Goal: Task Accomplishment & Management: Manage account settings

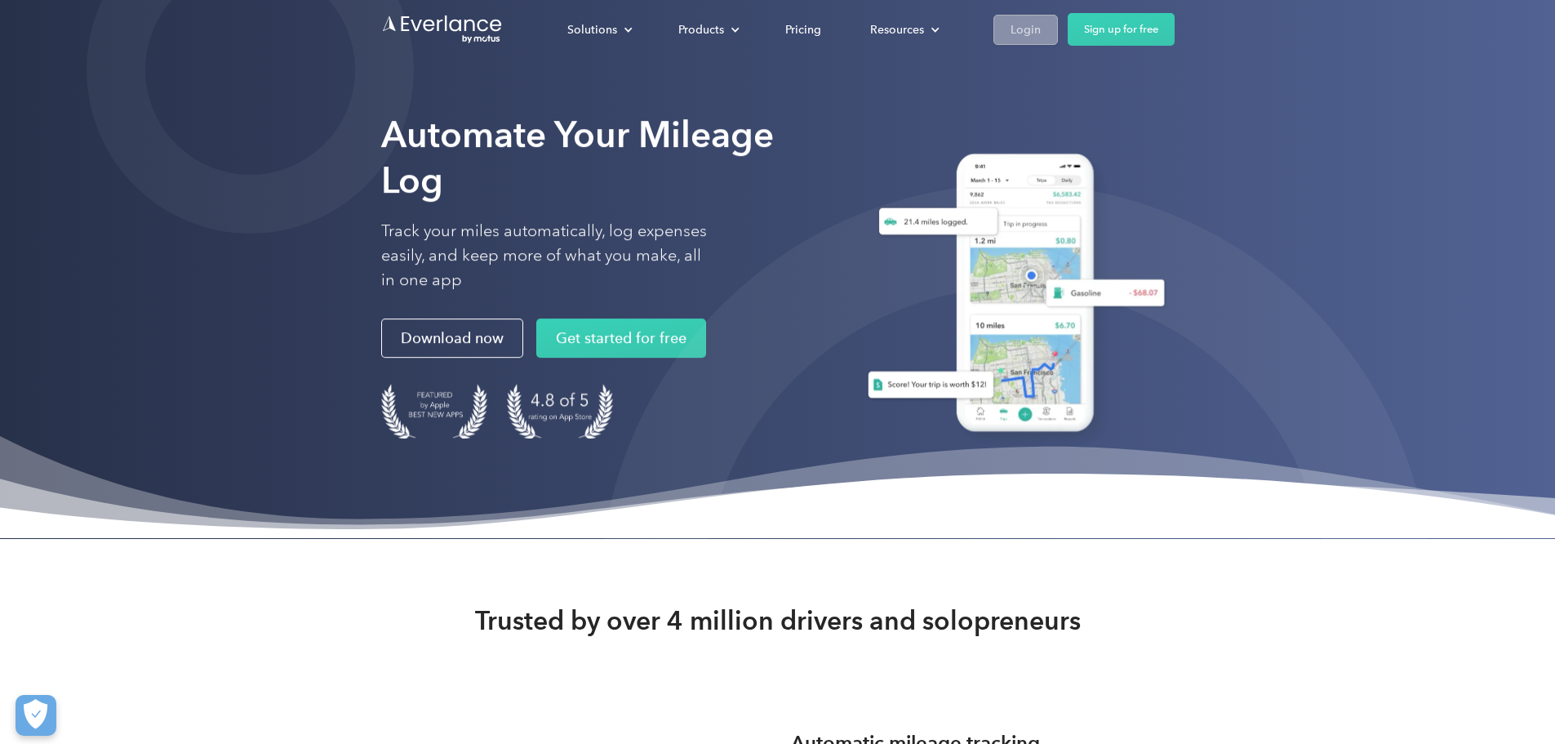
click at [1058, 35] on link "Login" at bounding box center [1025, 30] width 64 height 30
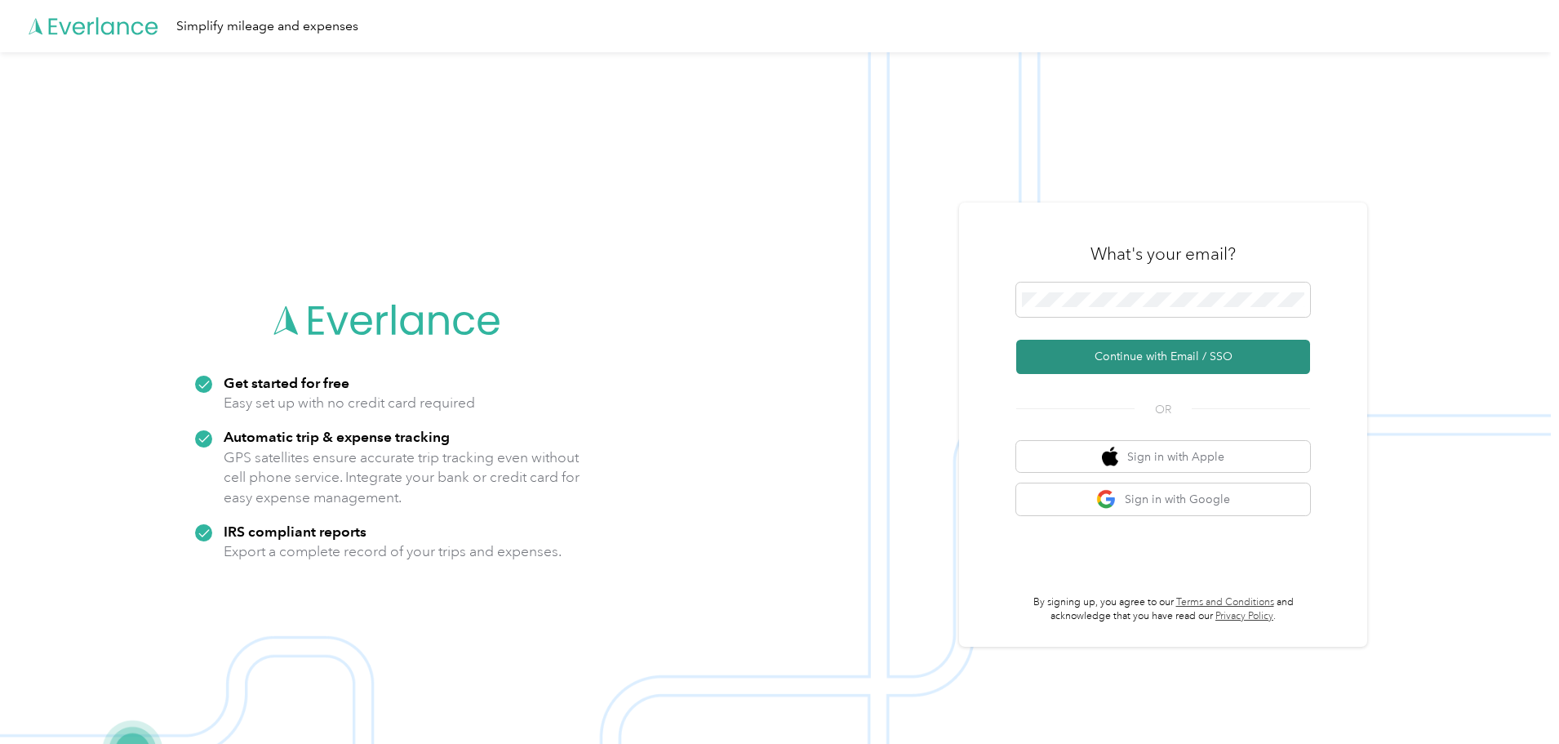
click at [1127, 358] on button "Continue with Email / SSO" at bounding box center [1163, 357] width 294 height 34
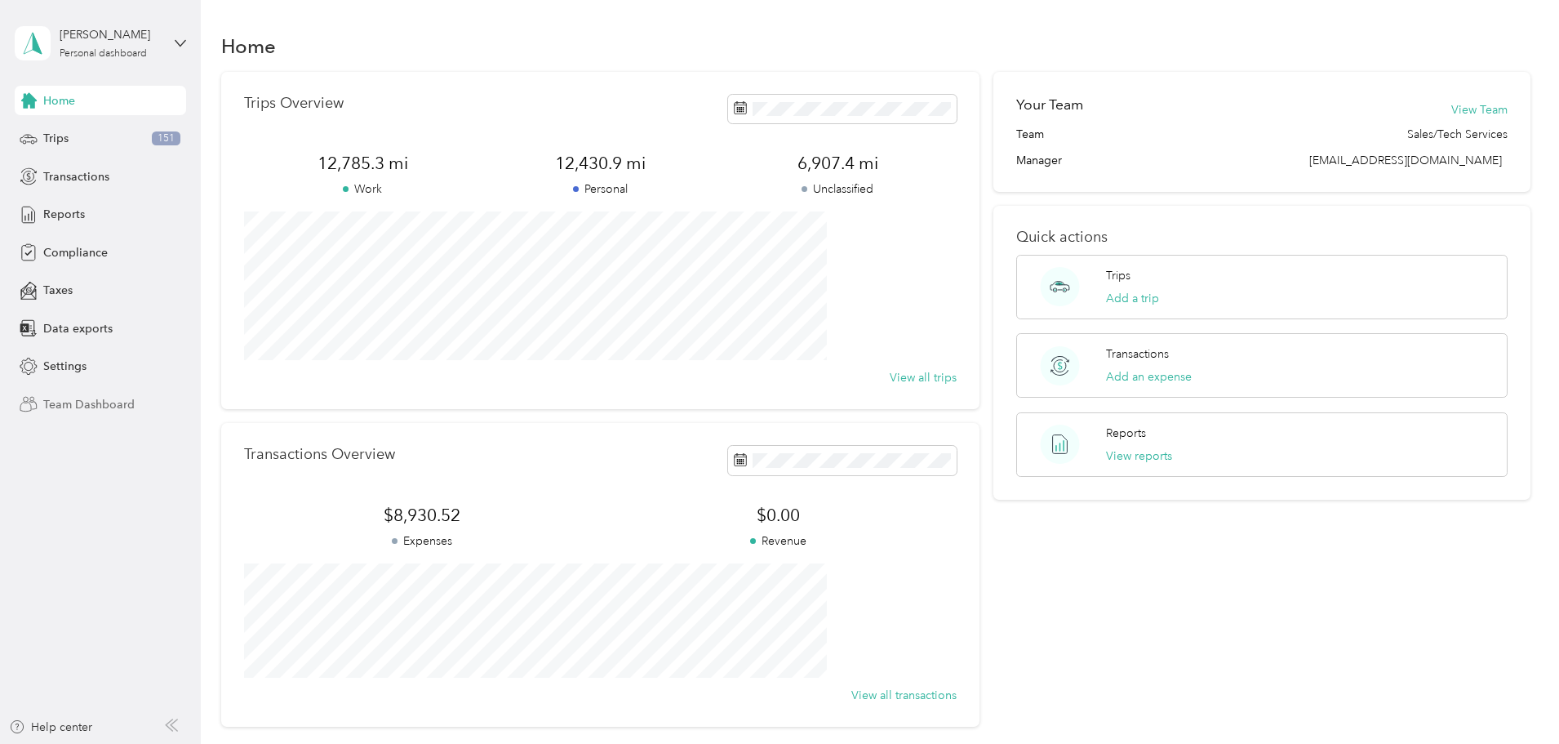
click at [81, 398] on span "Team Dashboard" at bounding box center [88, 404] width 91 height 17
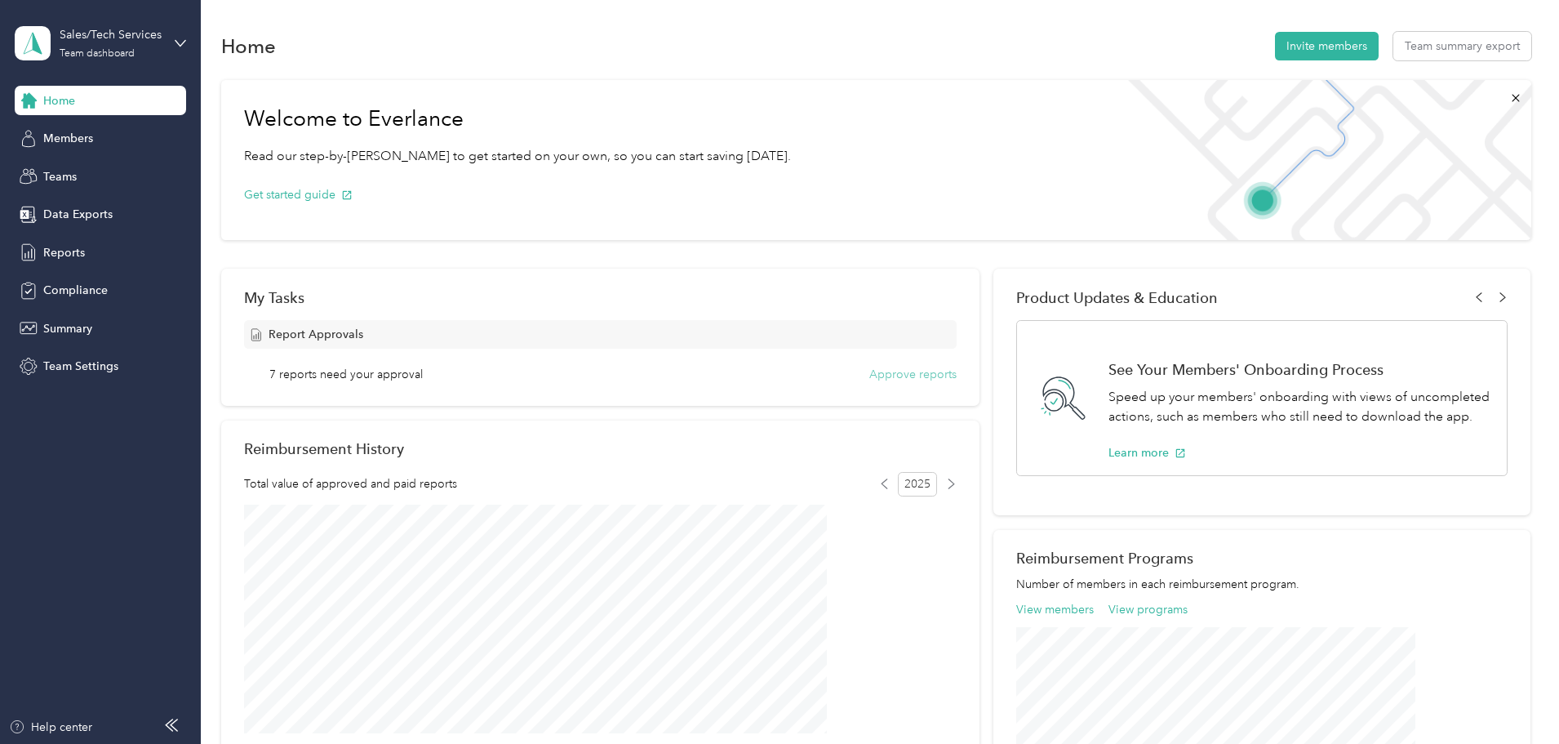
click at [897, 375] on button "Approve reports" at bounding box center [912, 374] width 87 height 17
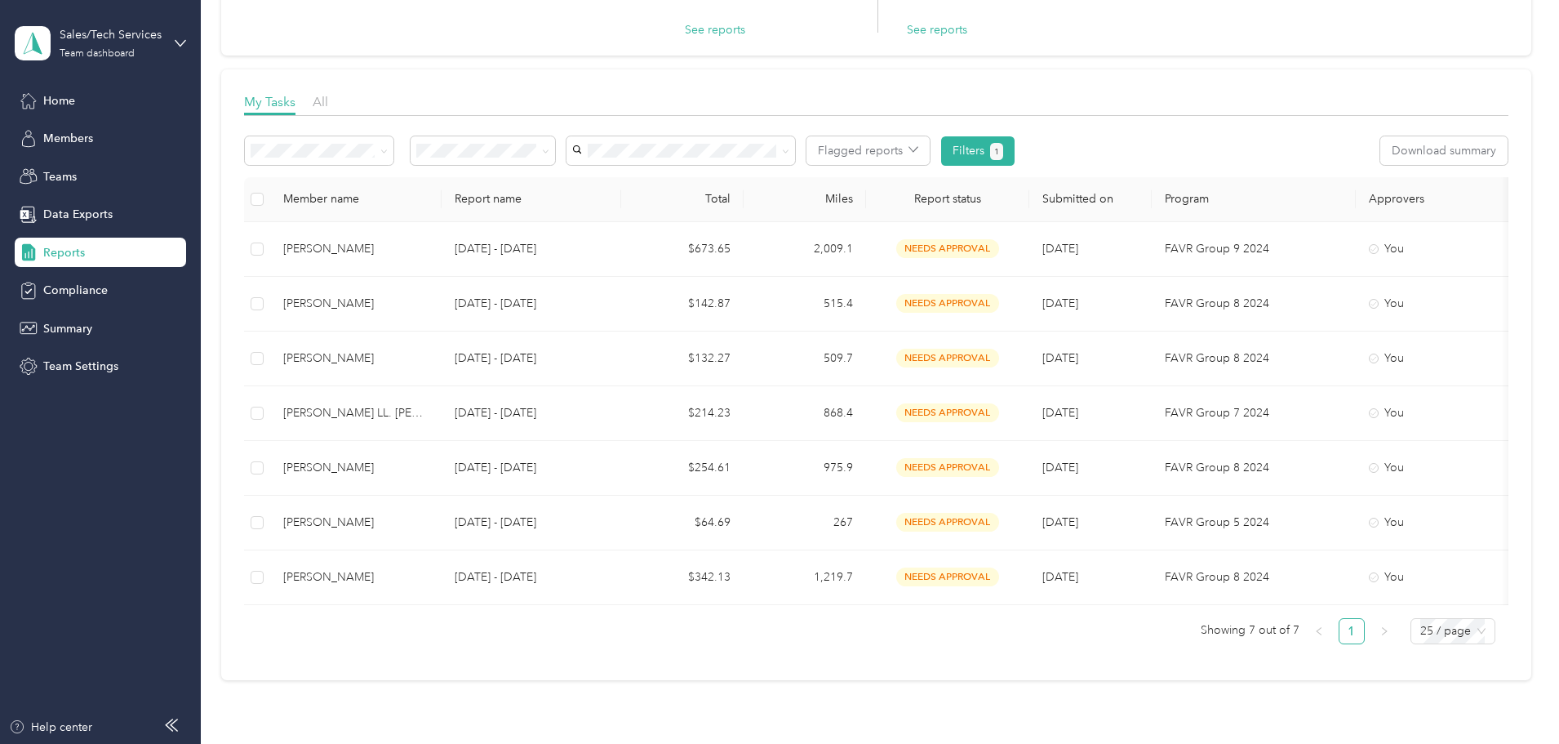
scroll to position [168, 0]
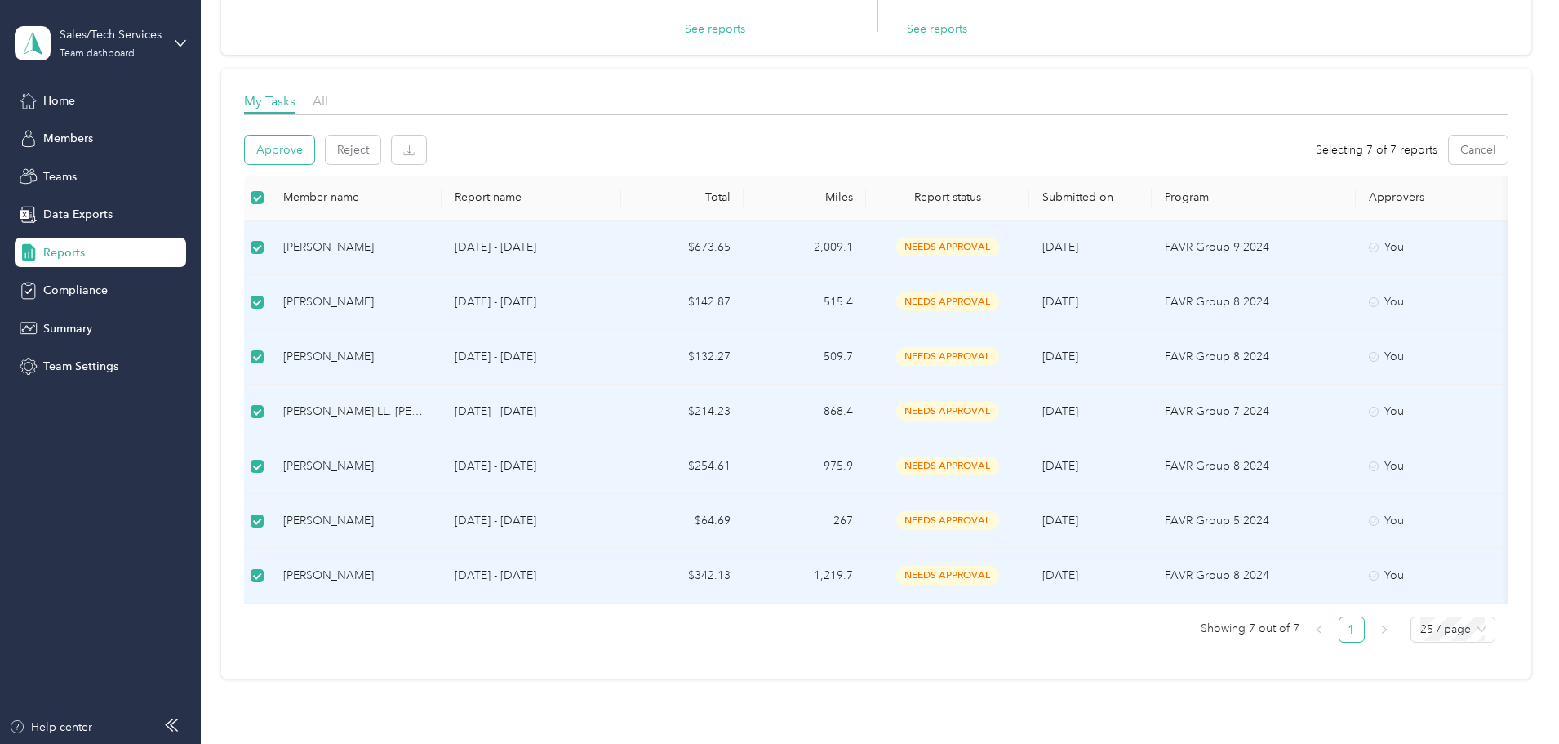
click at [314, 152] on button "Approve" at bounding box center [279, 149] width 69 height 29
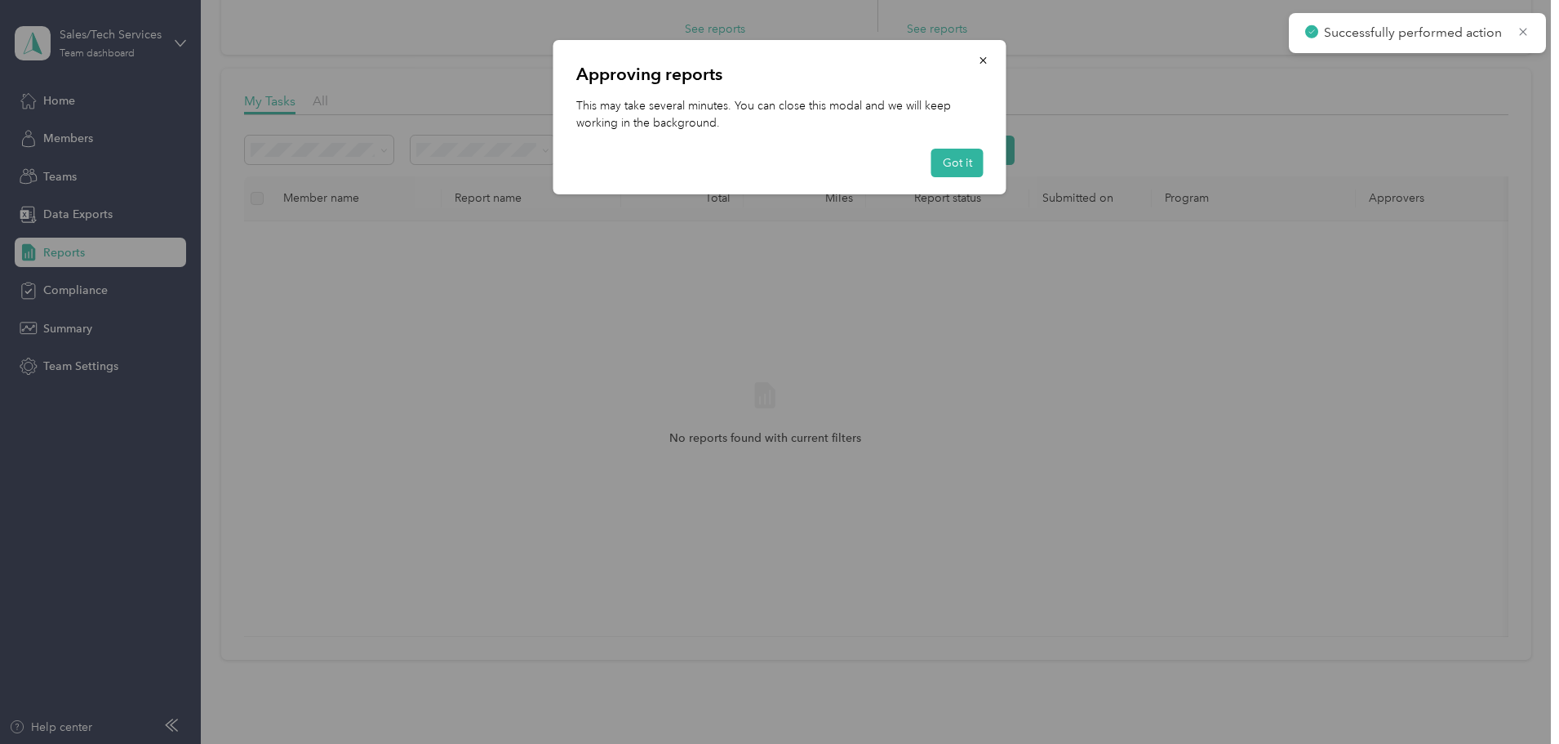
click at [957, 177] on div "Approving reports This may take several minutes. You can close this modal and w…" at bounding box center [779, 117] width 453 height 154
click at [963, 156] on button "Got it" at bounding box center [957, 163] width 52 height 29
